Goal: Check status: Check status

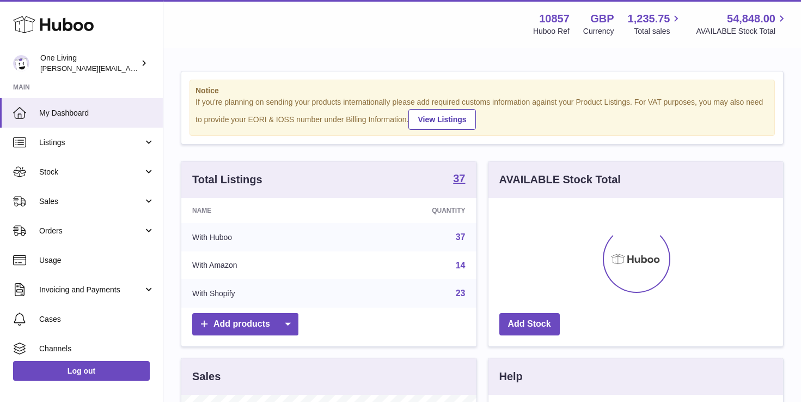
scroll to position [170, 295]
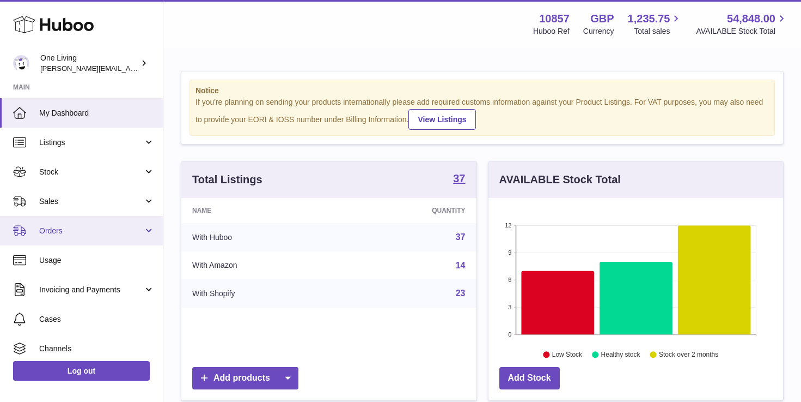
click at [86, 229] on span "Orders" at bounding box center [91, 231] width 104 height 10
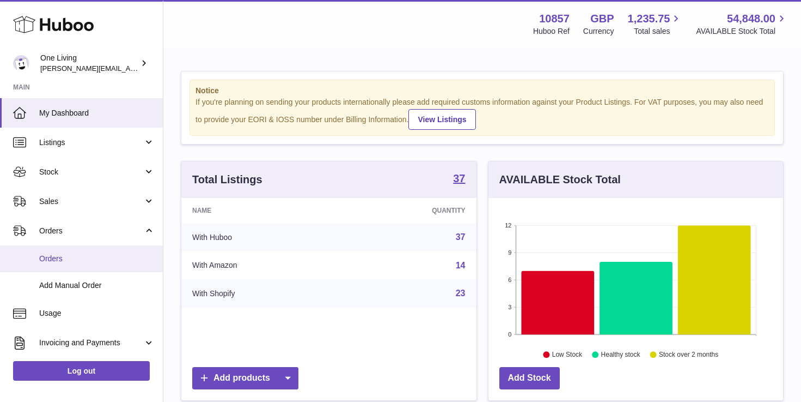
click at [77, 263] on span "Orders" at bounding box center [97, 258] width 116 height 10
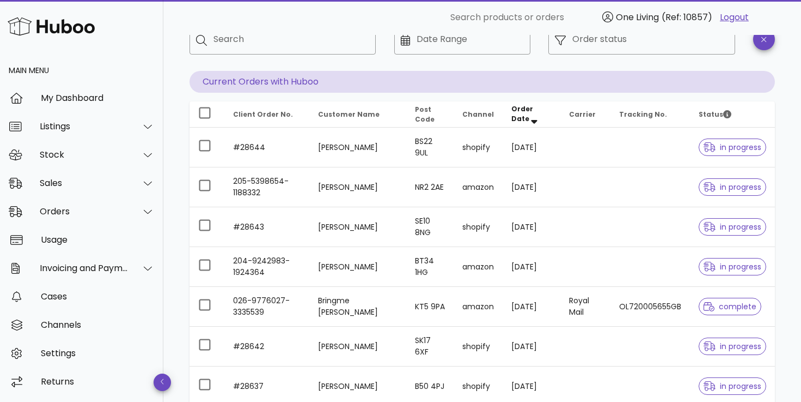
scroll to position [77, 0]
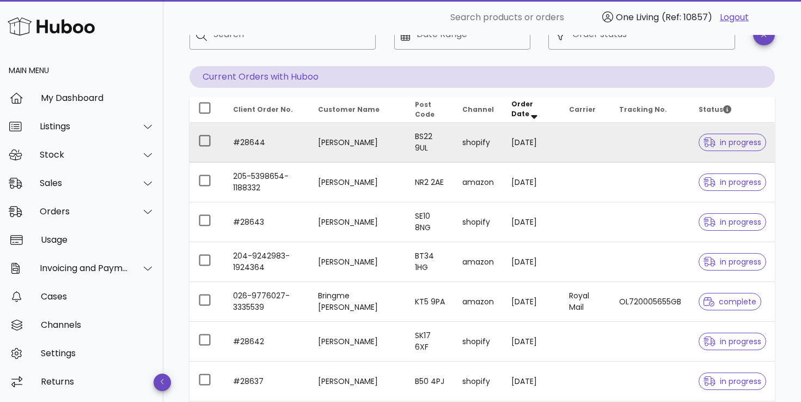
click at [324, 148] on td "Morven Hamilton" at bounding box center [357, 143] width 97 height 40
